Goal: Task Accomplishment & Management: Manage account settings

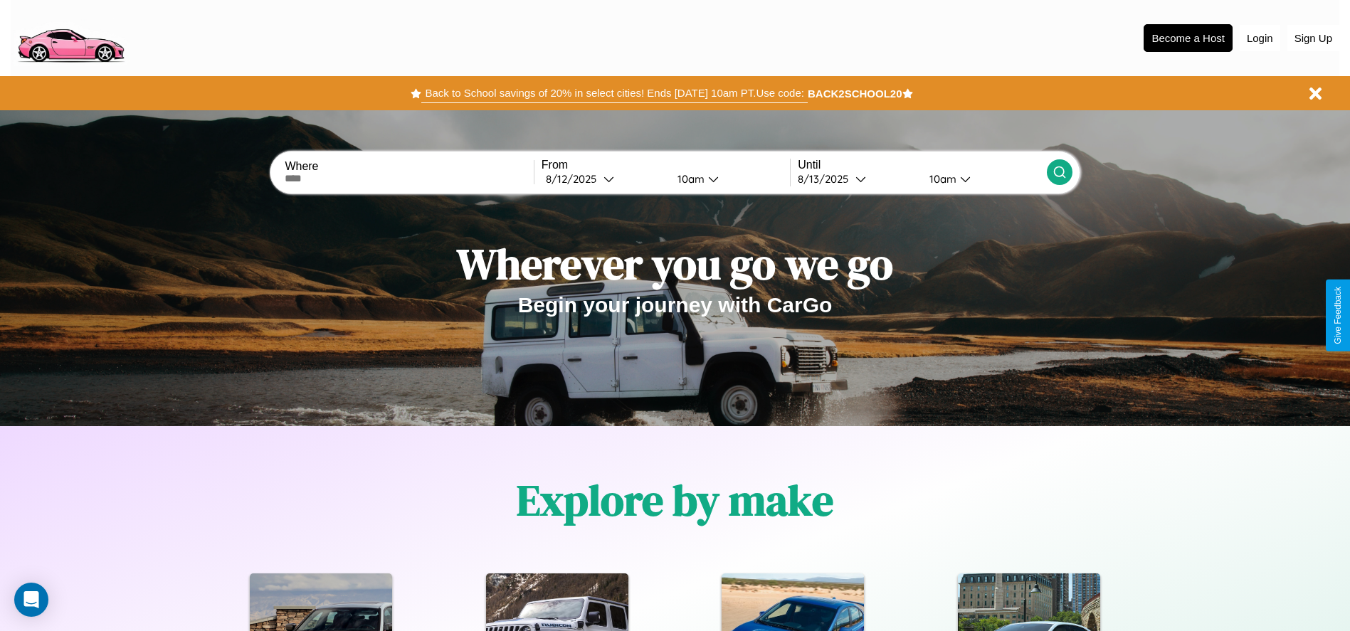
click at [614, 93] on button "Back to School savings of 20% in select cities! Ends [DATE] 10am PT. Use code:" at bounding box center [614, 93] width 386 height 20
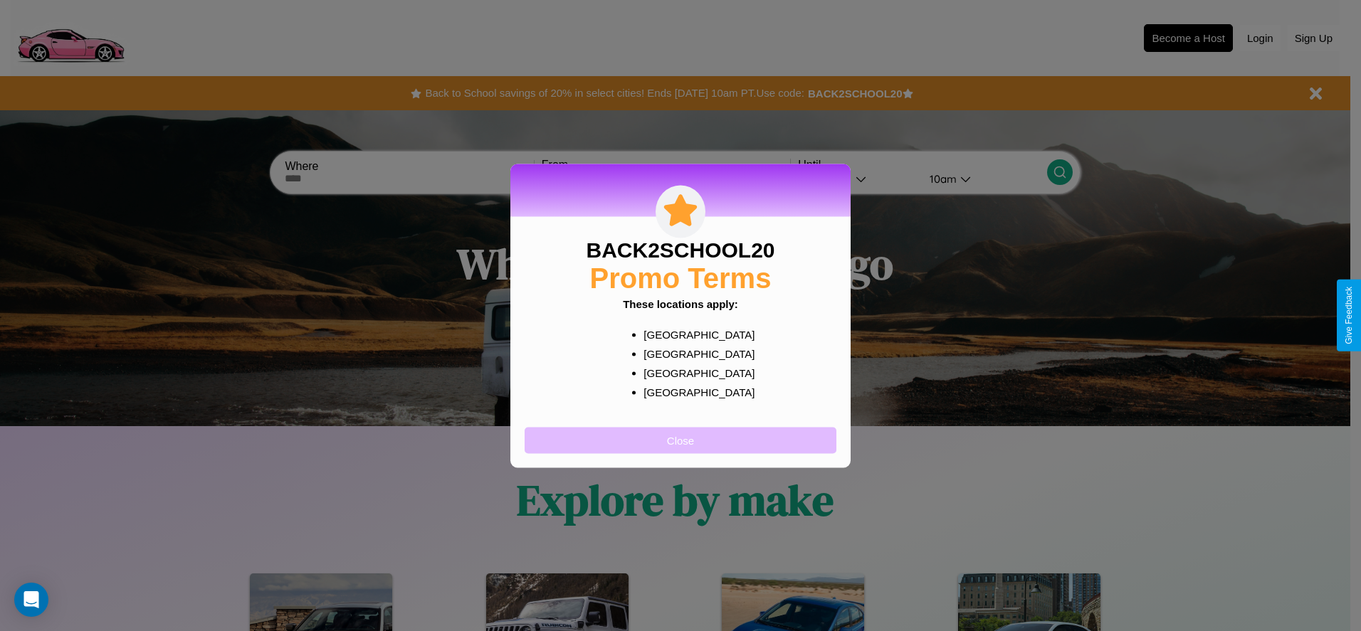
click at [680, 440] on button "Close" at bounding box center [680, 440] width 312 height 26
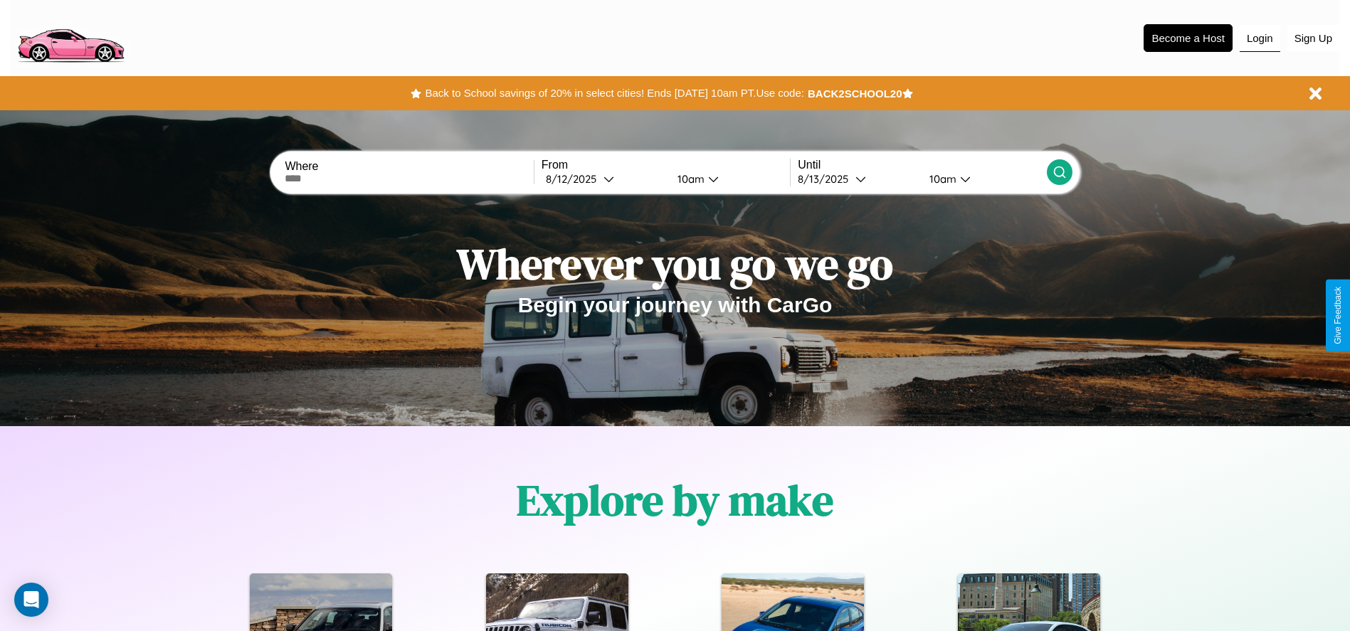
click at [1259, 38] on button "Login" at bounding box center [1260, 38] width 41 height 27
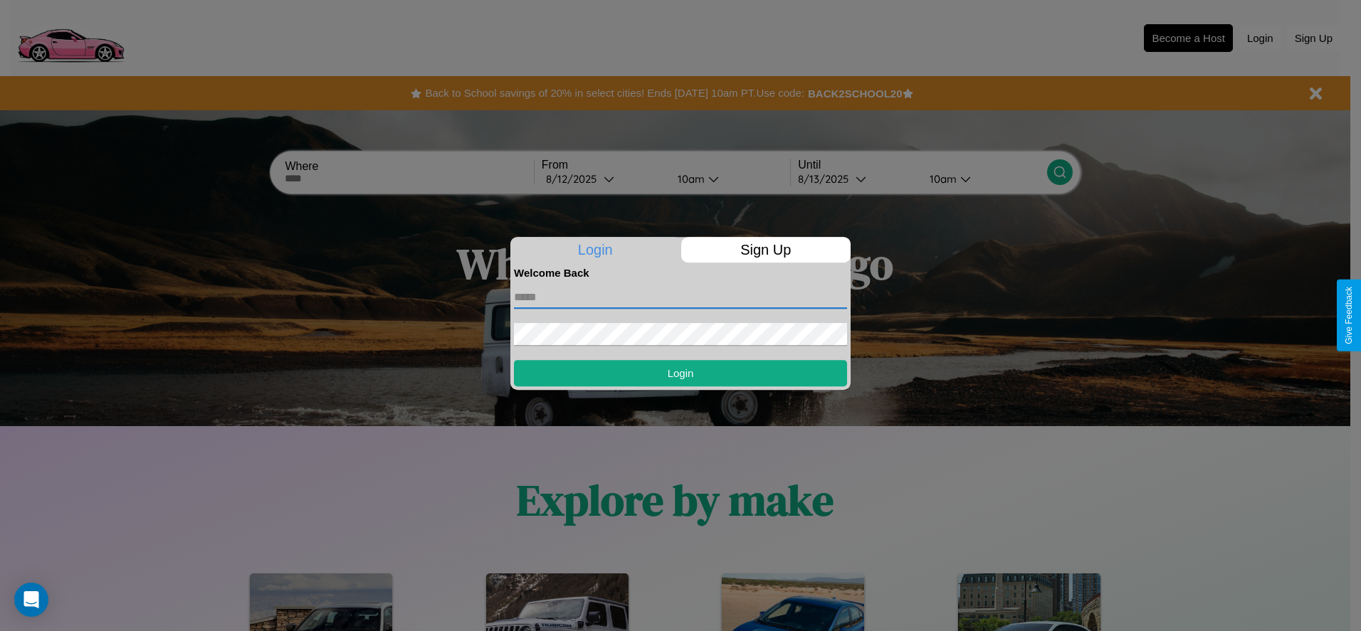
click at [680, 297] on input "text" at bounding box center [680, 297] width 333 height 23
type input "**********"
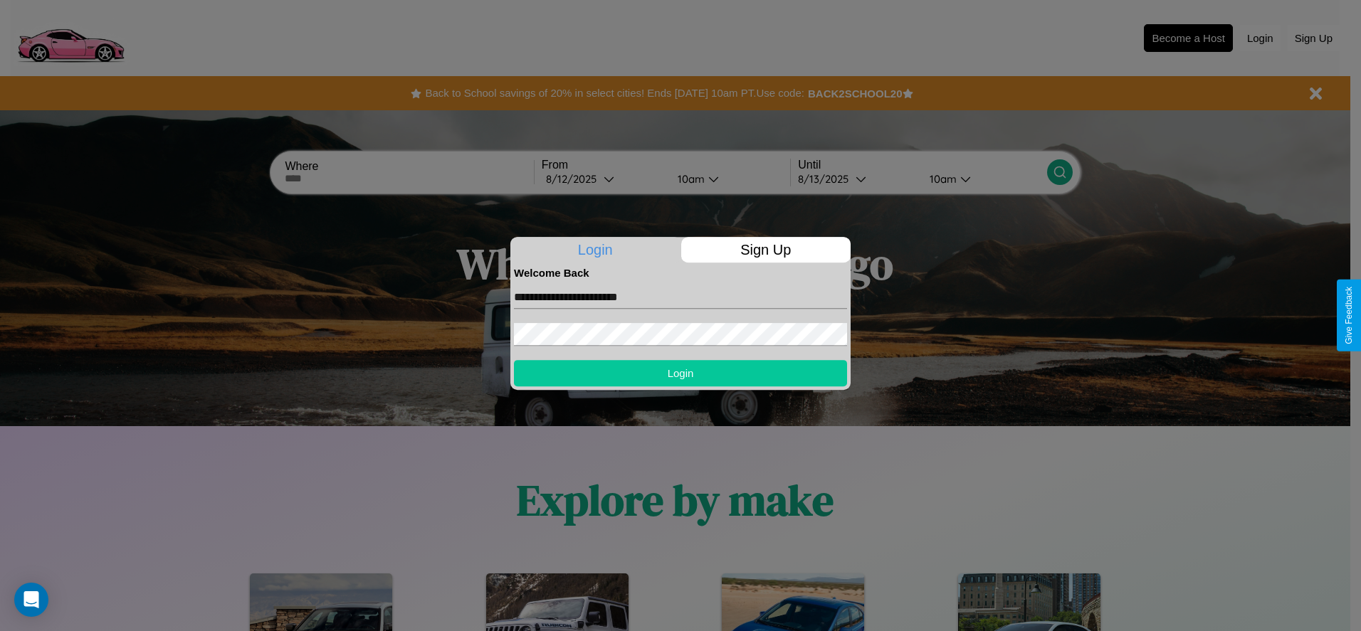
click at [680, 373] on button "Login" at bounding box center [680, 373] width 333 height 26
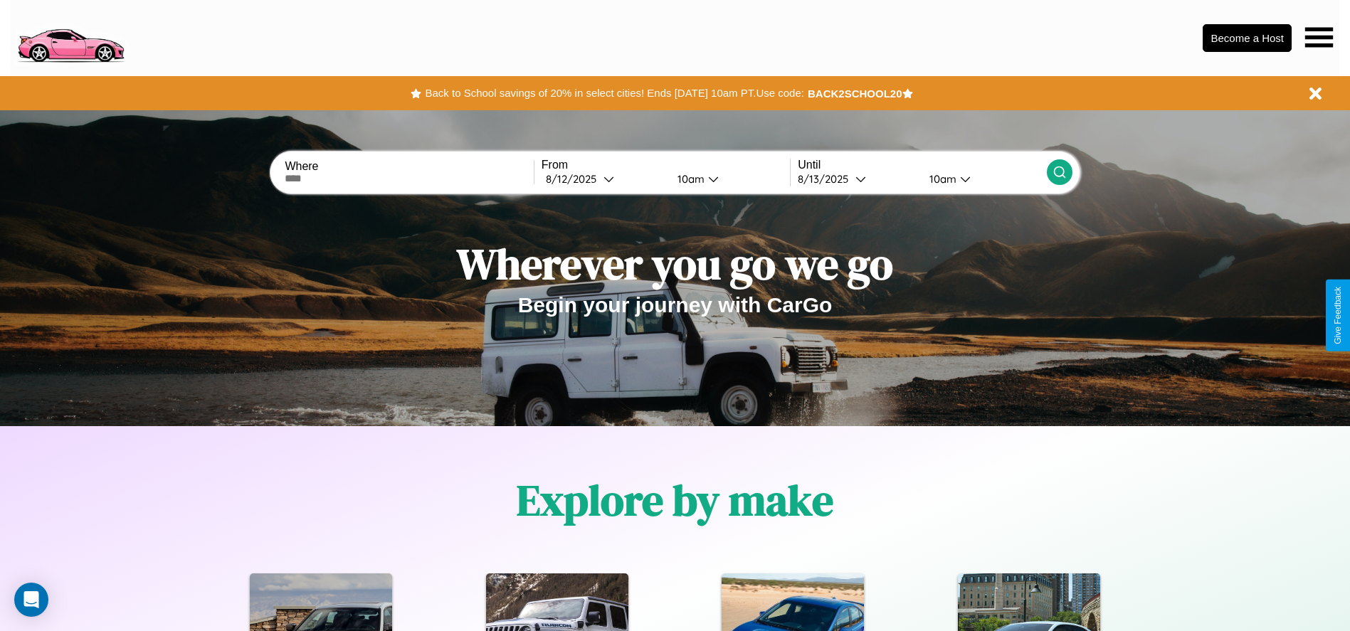
click at [1319, 37] on icon at bounding box center [1319, 37] width 28 height 20
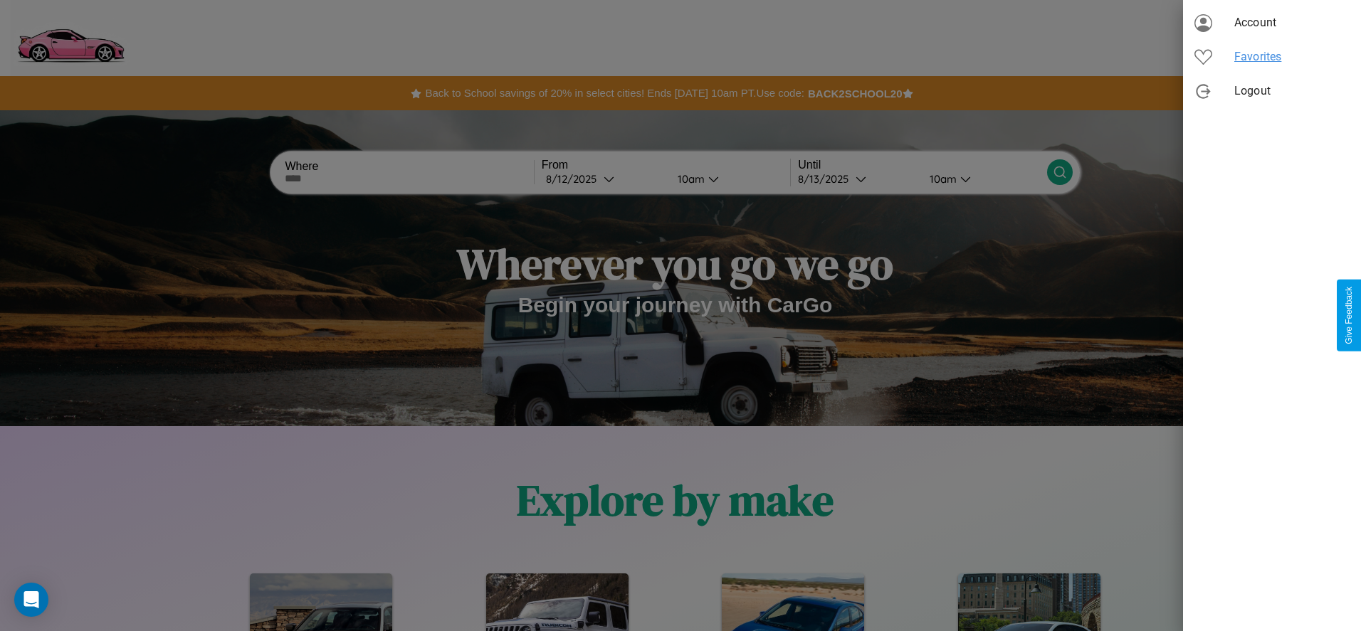
click at [1272, 57] on span "Favorites" at bounding box center [1291, 56] width 115 height 17
